Goal: Task Accomplishment & Management: Complete application form

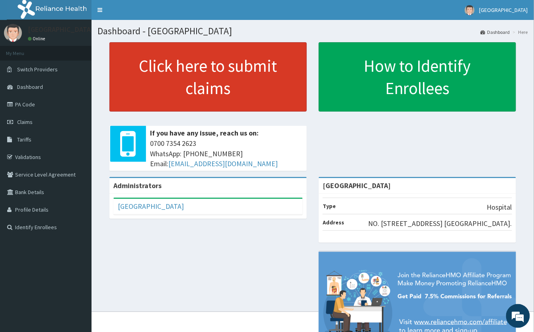
click at [206, 93] on link "Click here to submit claims" at bounding box center [207, 76] width 197 height 69
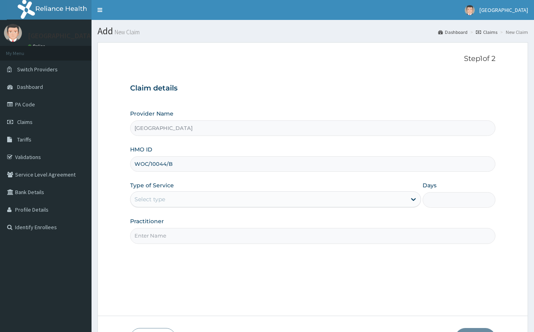
type input "WOC/10044/B"
click at [177, 201] on div "Select type" at bounding box center [269, 199] width 276 height 13
type input "1"
click at [176, 234] on input "Practitioner" at bounding box center [312, 236] width 365 height 16
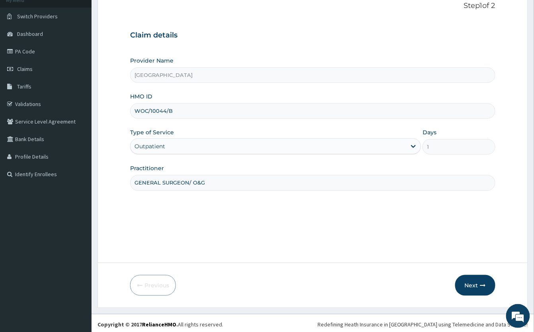
scroll to position [56, 0]
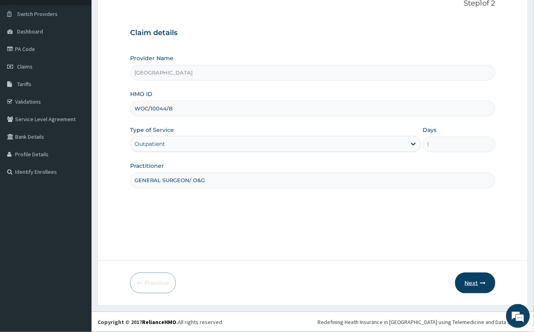
type input "GENERAL SURGEON/ O&G"
click at [468, 279] on button "Next" at bounding box center [475, 282] width 40 height 21
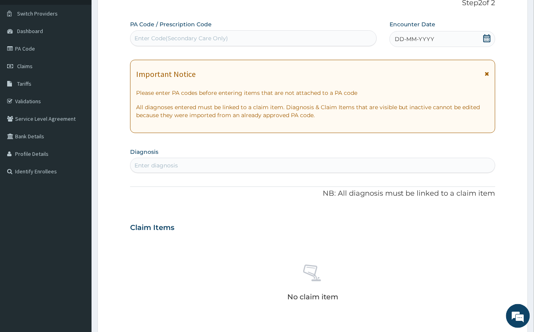
click at [240, 38] on div "Enter Code(Secondary Care Only)" at bounding box center [254, 38] width 246 height 13
paste input "PA/3DA458"
type input "PA/3DA458"
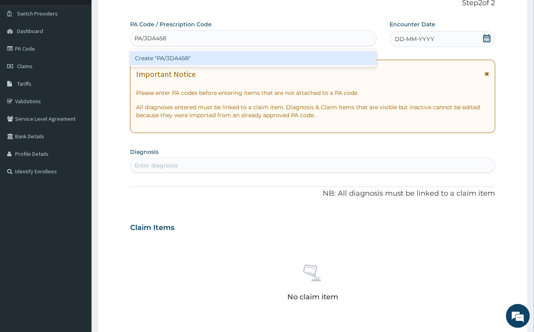
click at [253, 57] on div "Create "PA/3DA458"" at bounding box center [253, 58] width 247 height 14
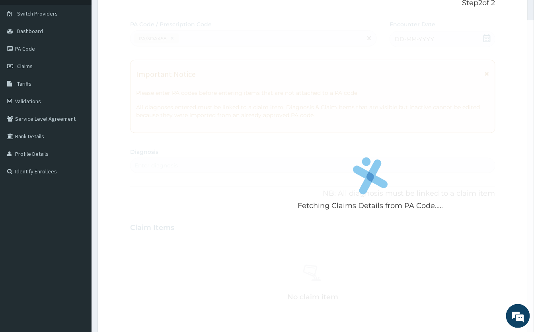
scroll to position [0, 0]
click at [225, 56] on div "Fetching Claims Details from PA Code....." at bounding box center [370, 186] width 481 height 332
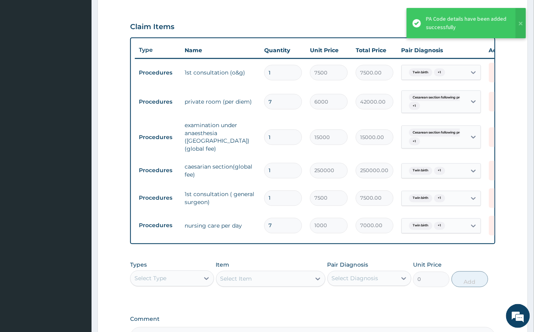
scroll to position [311, 0]
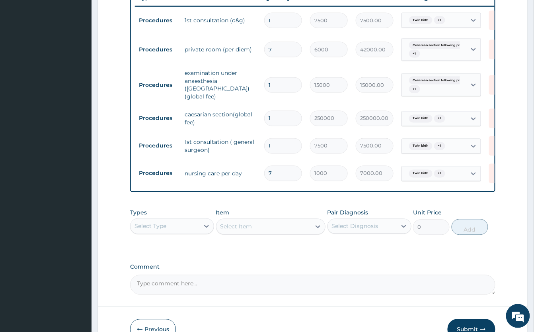
click at [342, 256] on div "PA Code / Prescription Code PA/3DA458 Encounter Date [DATE] Important Notice Pl…" at bounding box center [312, 29] width 365 height 529
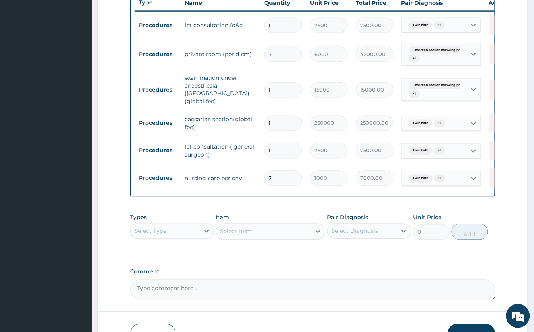
scroll to position [307, 0]
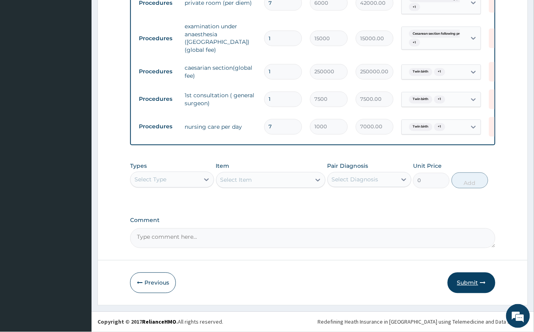
click at [468, 282] on button "Submit" at bounding box center [472, 282] width 48 height 21
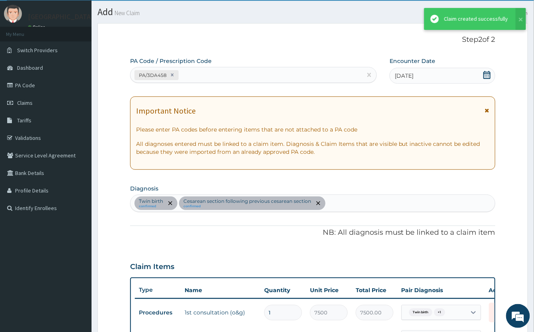
scroll to position [360, 0]
